Goal: Transaction & Acquisition: Purchase product/service

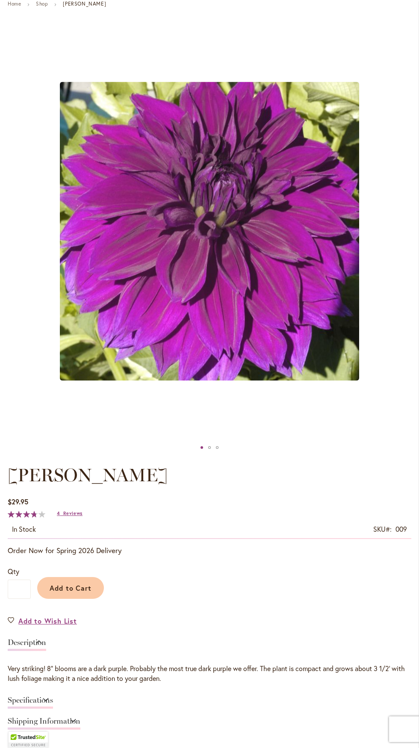
scroll to position [93, 0]
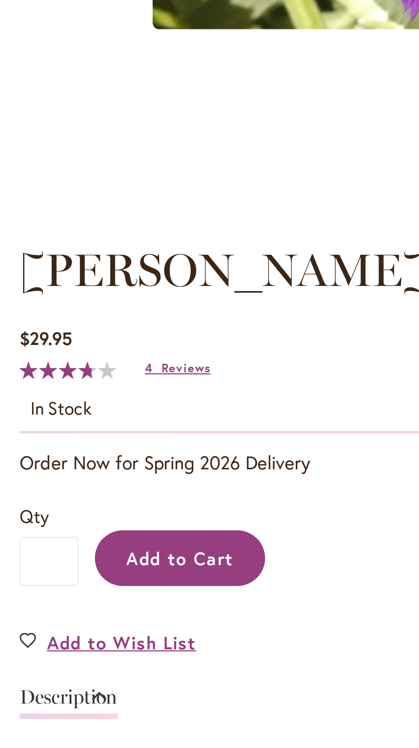
click at [84, 590] on span "Add to Cart" at bounding box center [71, 585] width 42 height 9
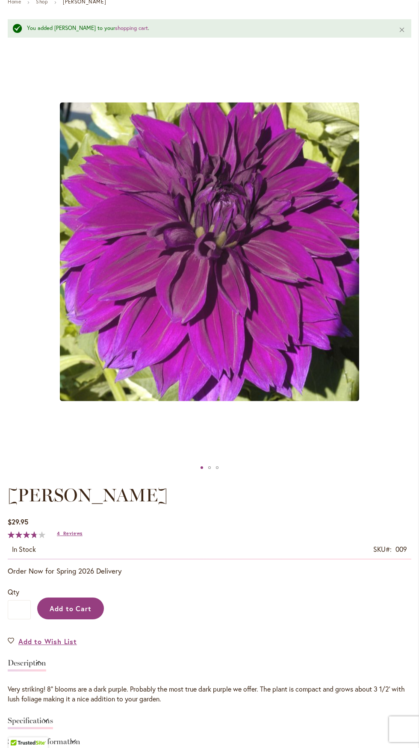
scroll to position [0, 0]
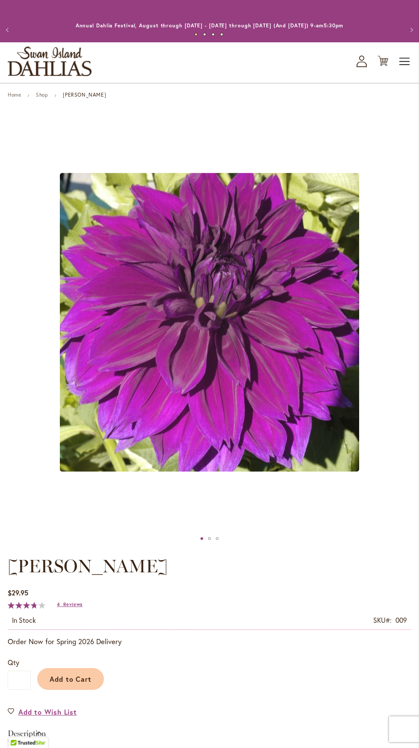
click at [402, 57] on span "Toggle Nav" at bounding box center [404, 61] width 13 height 17
